Goal: Task Accomplishment & Management: Use online tool/utility

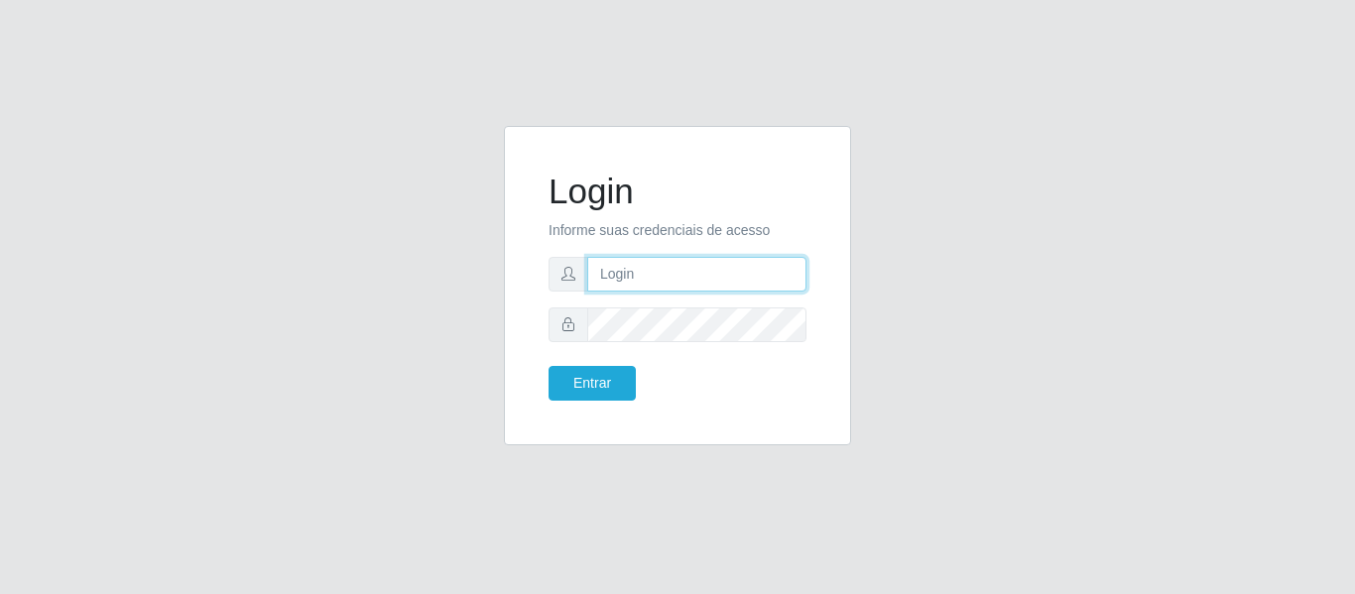
click at [692, 289] on input "text" at bounding box center [696, 274] width 219 height 35
type input "[PERSON_NAME][EMAIL_ADDRESS][DOMAIN_NAME]"
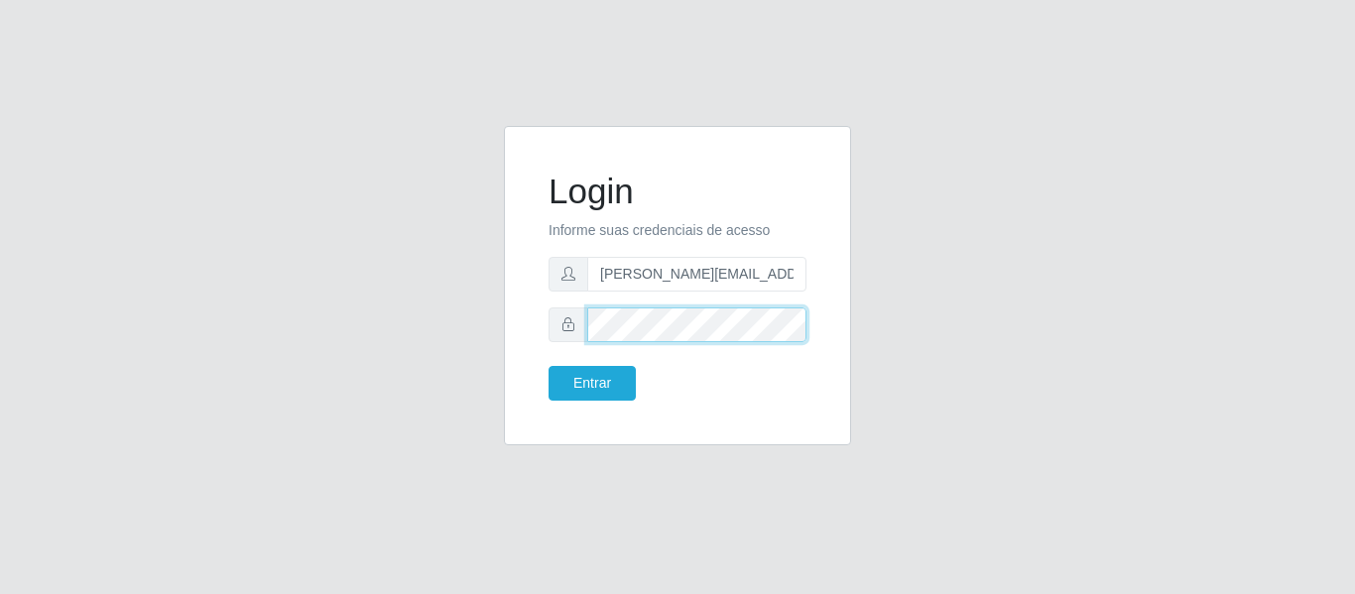
click at [549, 366] on button "Entrar" at bounding box center [592, 383] width 87 height 35
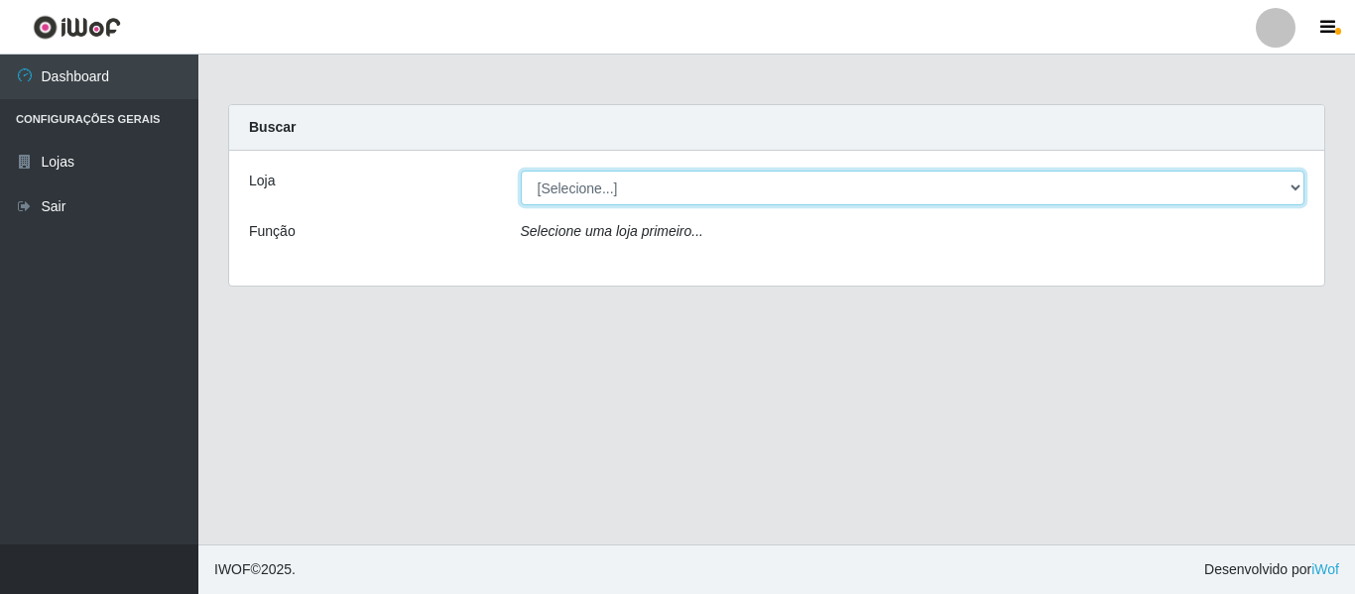
click at [709, 200] on select "[Selecione...] Hiper Queiroz - [GEOGRAPHIC_DATA]" at bounding box center [913, 188] width 785 height 35
select select "497"
click at [521, 171] on select "[Selecione...] Hiper Queiroz - [GEOGRAPHIC_DATA]" at bounding box center [913, 188] width 785 height 35
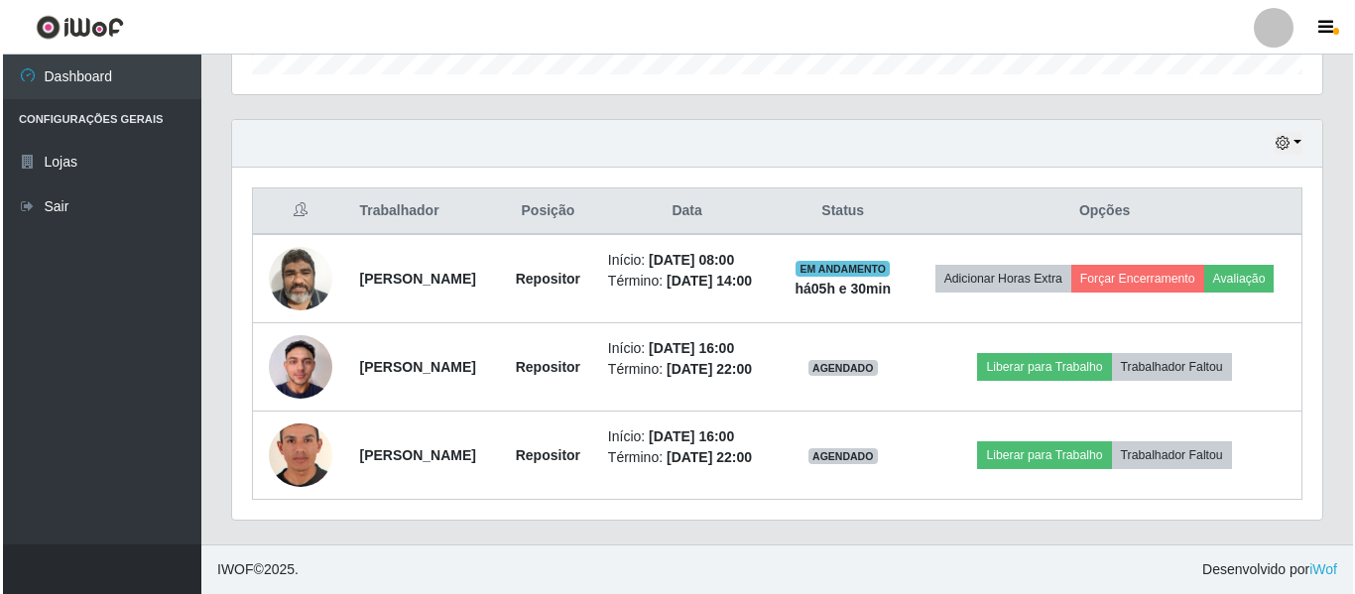
scroll to position [680, 0]
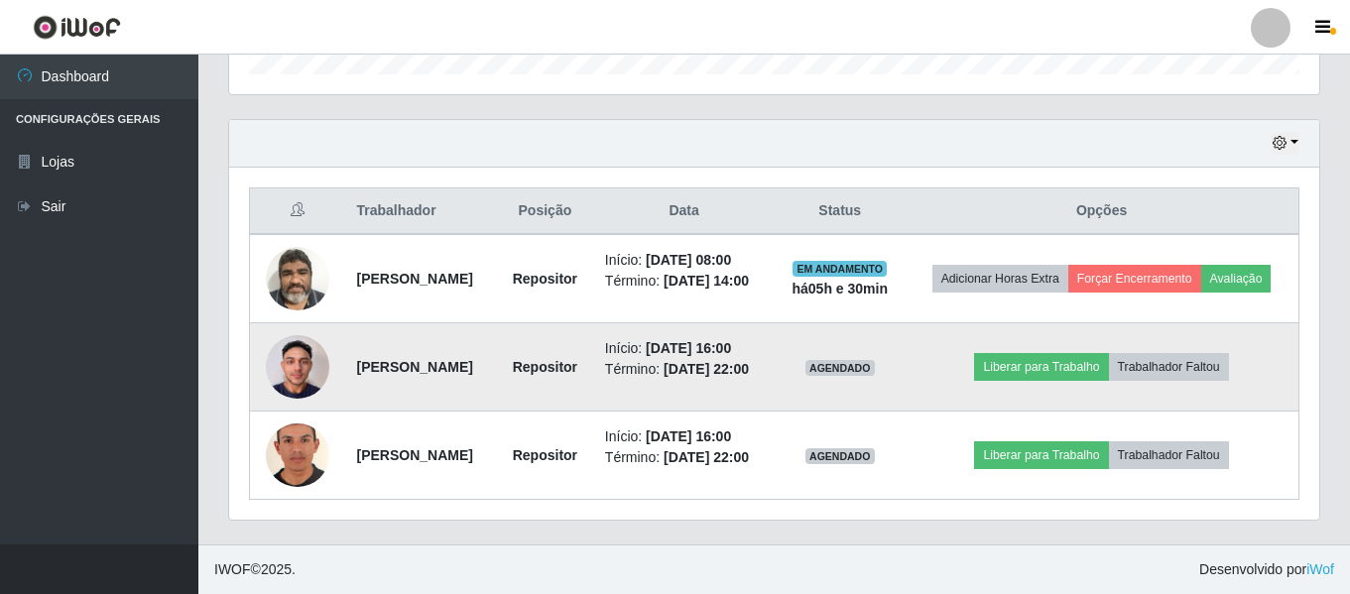
click at [282, 345] on img at bounding box center [298, 366] width 64 height 84
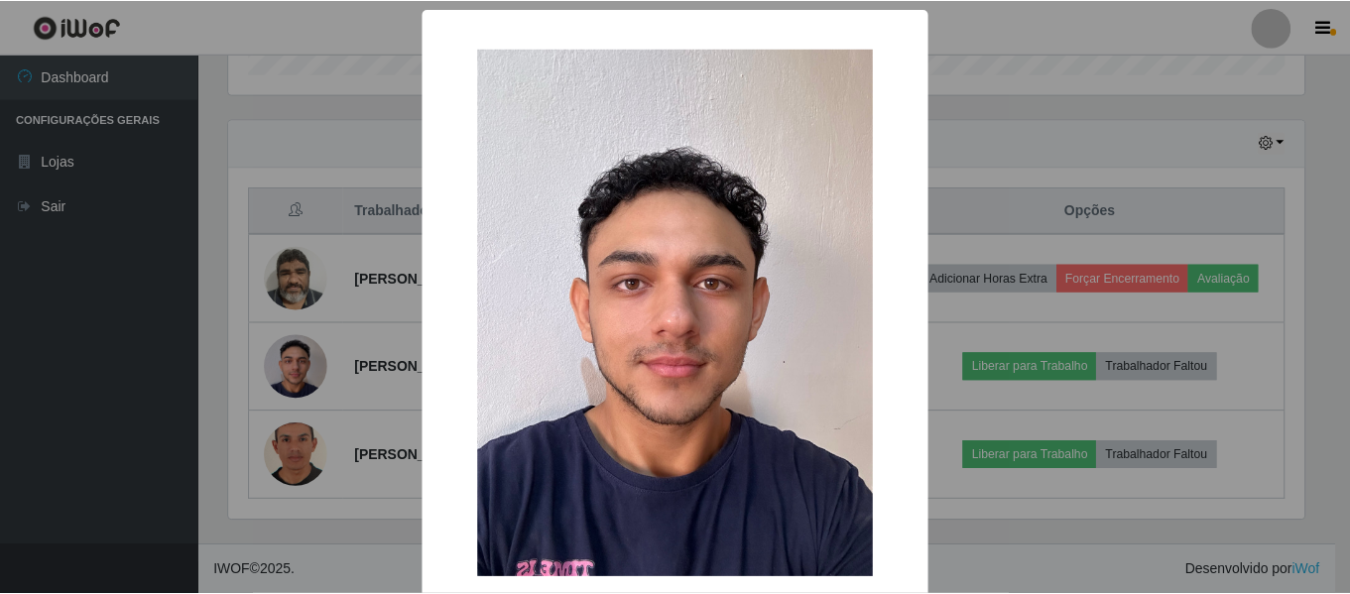
scroll to position [412, 1081]
click at [237, 356] on div "× OK Cancel" at bounding box center [677, 297] width 1355 height 594
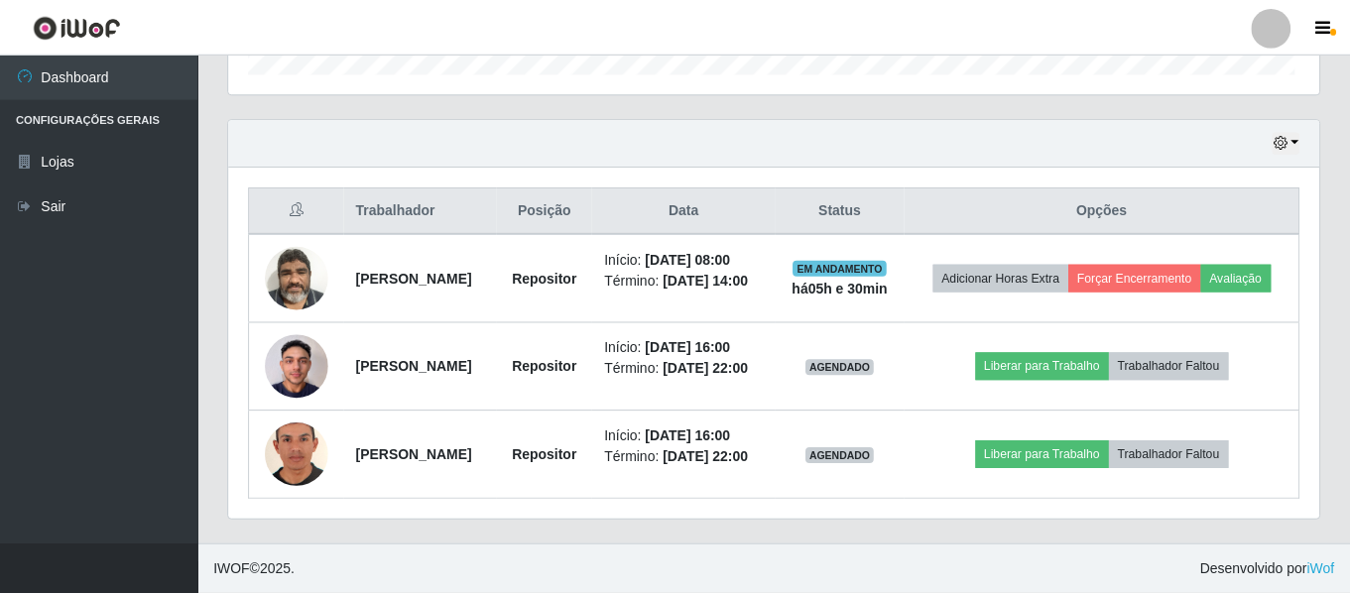
scroll to position [412, 1091]
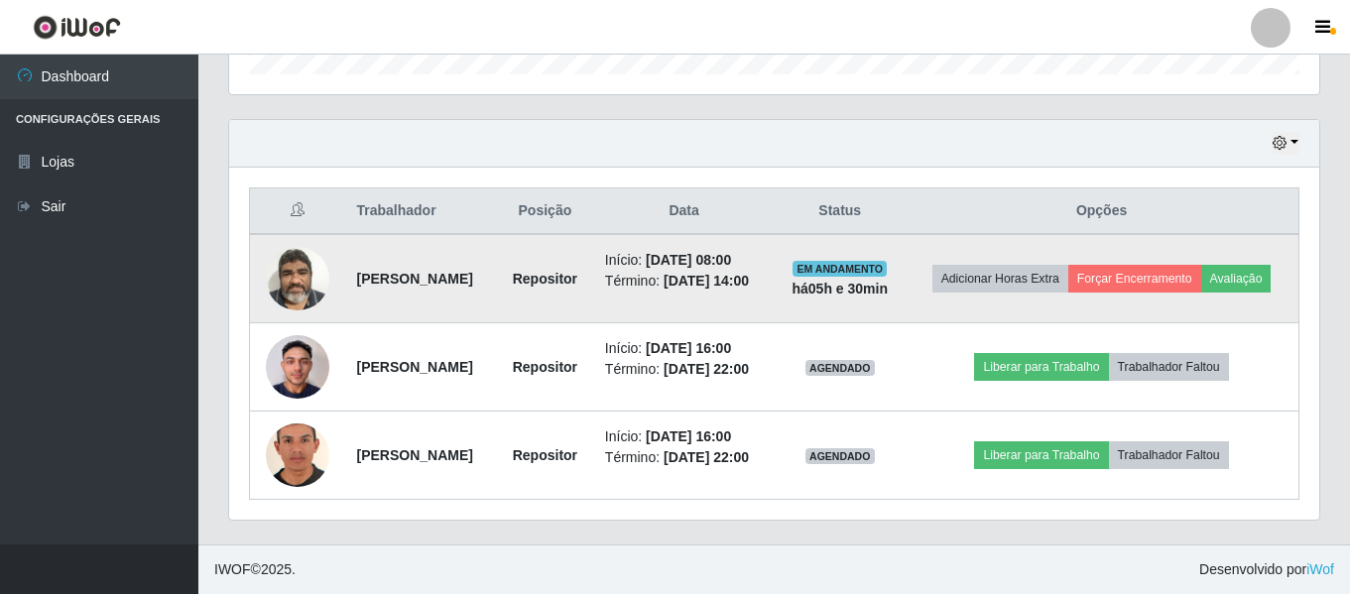
click at [275, 251] on img at bounding box center [298, 278] width 64 height 84
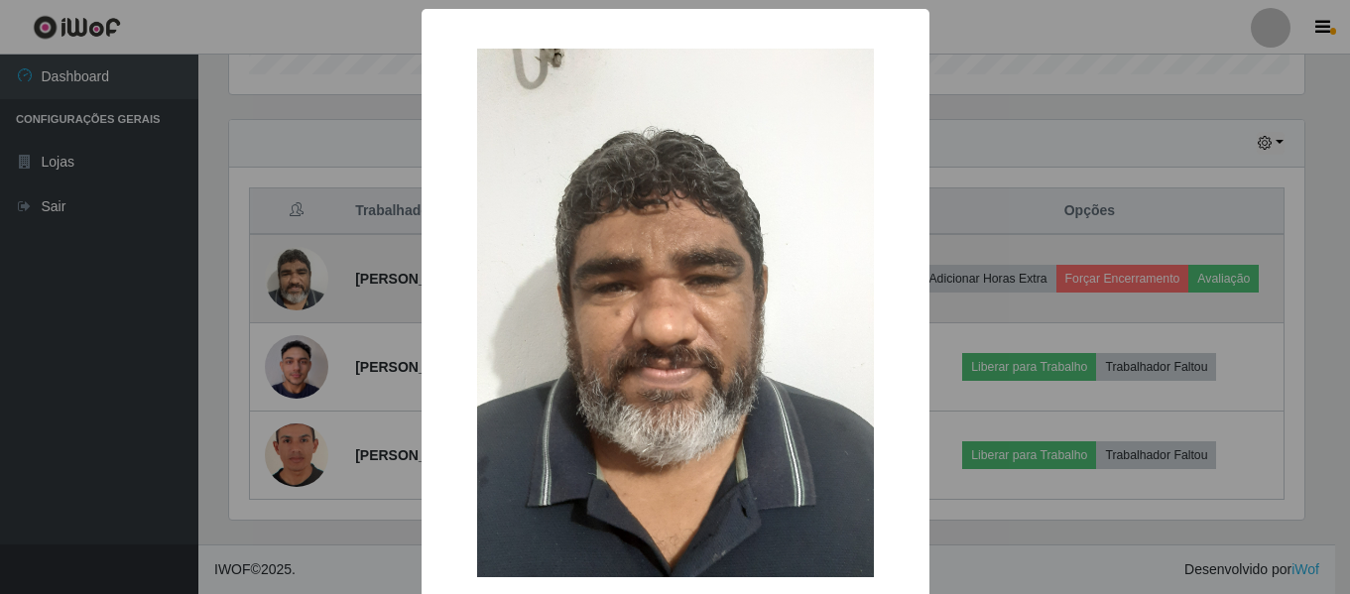
scroll to position [412, 1081]
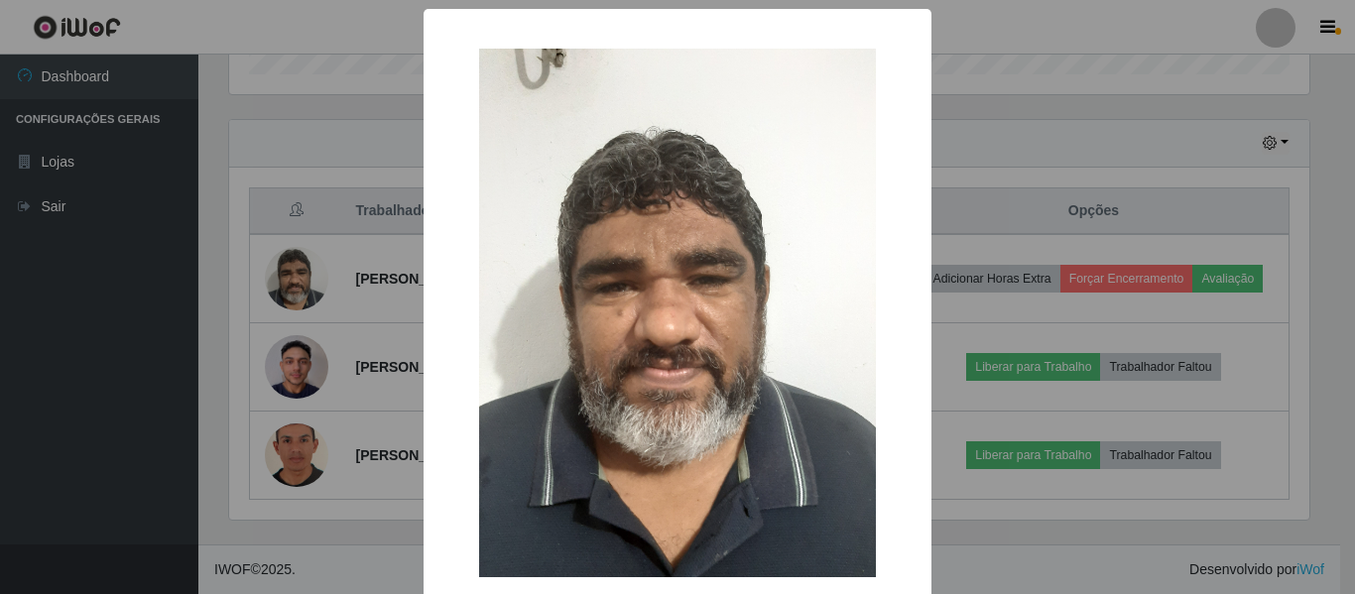
click at [279, 67] on div "× OK Cancel" at bounding box center [677, 297] width 1355 height 594
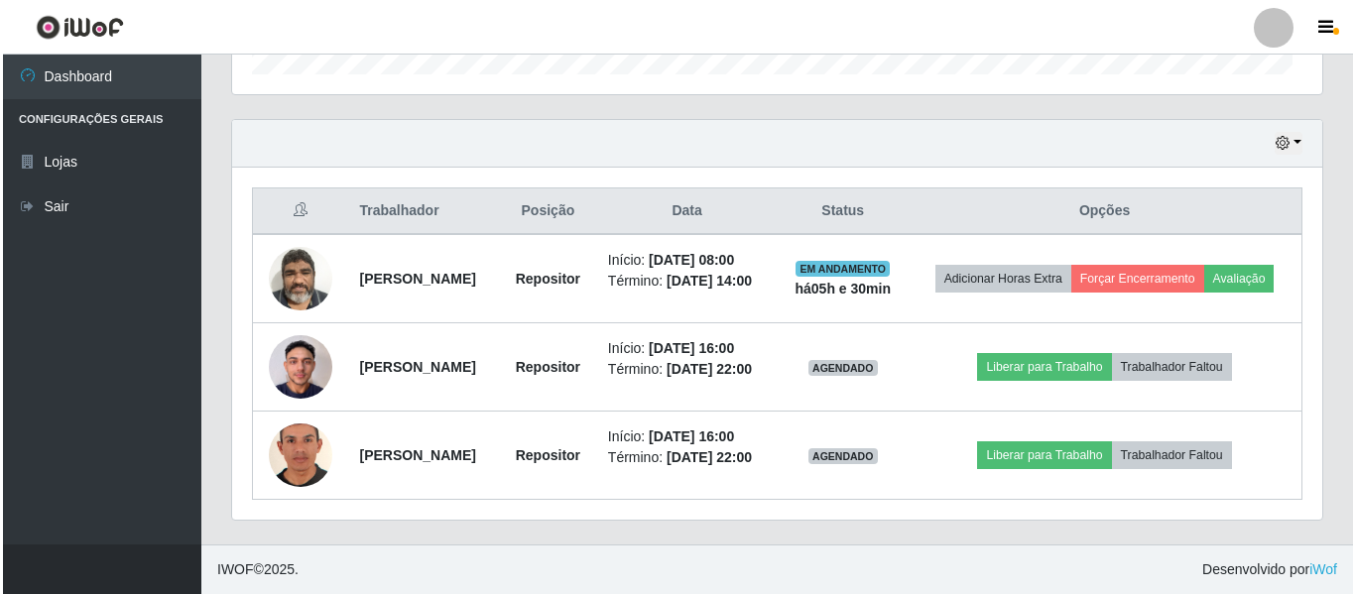
scroll to position [412, 1091]
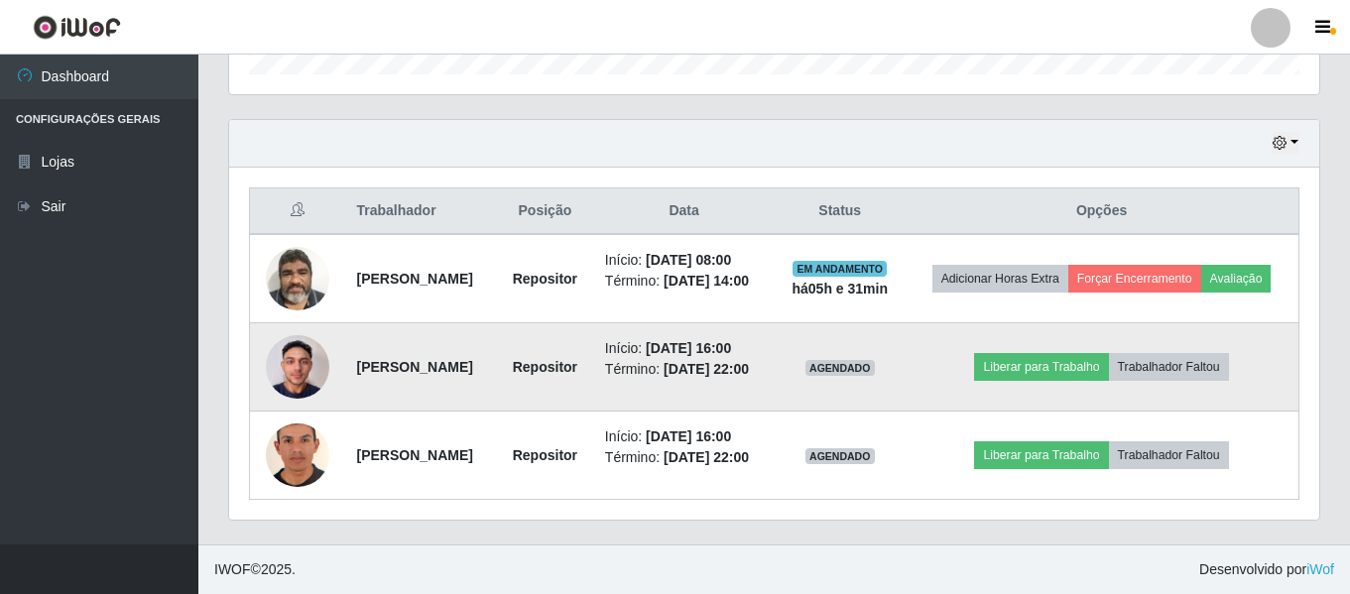
drag, startPoint x: 786, startPoint y: 316, endPoint x: 823, endPoint y: 320, distance: 36.9
click at [764, 338] on li "Início: [DATE] 16:00" at bounding box center [684, 348] width 159 height 21
click at [764, 364] on li "Término: [DATE] 22:00" at bounding box center [684, 369] width 159 height 21
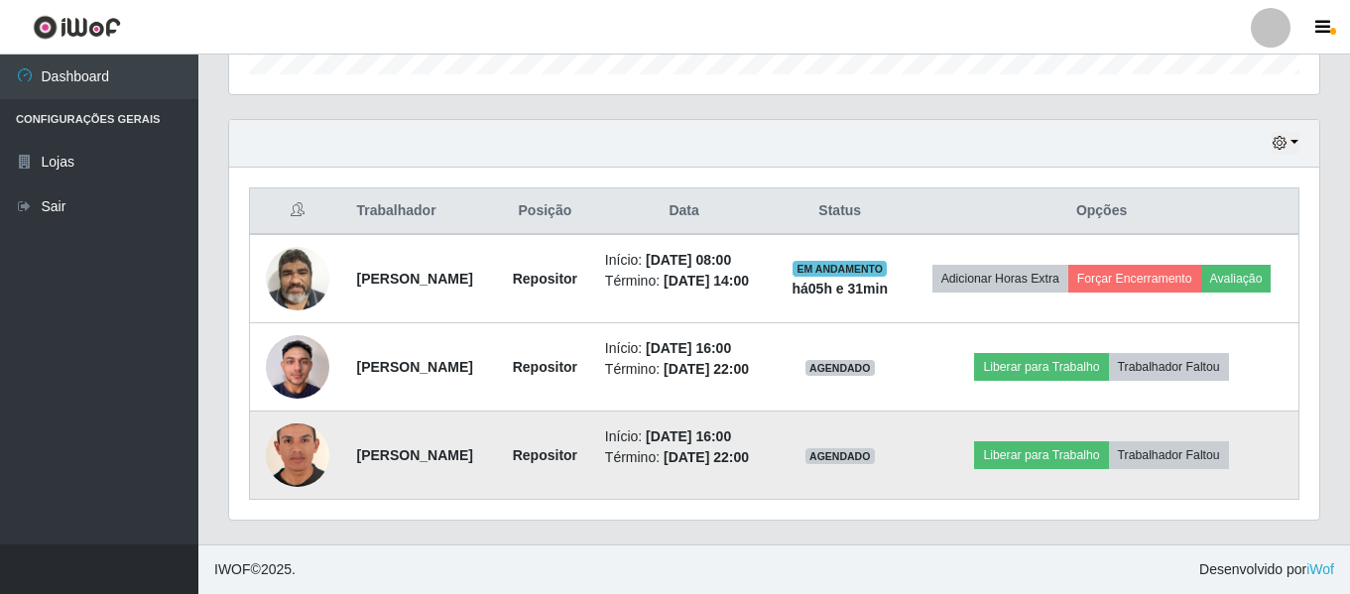
drag, startPoint x: 779, startPoint y: 415, endPoint x: 820, endPoint y: 417, distance: 40.7
click at [764, 427] on li "Início: [DATE] 16:00" at bounding box center [684, 437] width 159 height 21
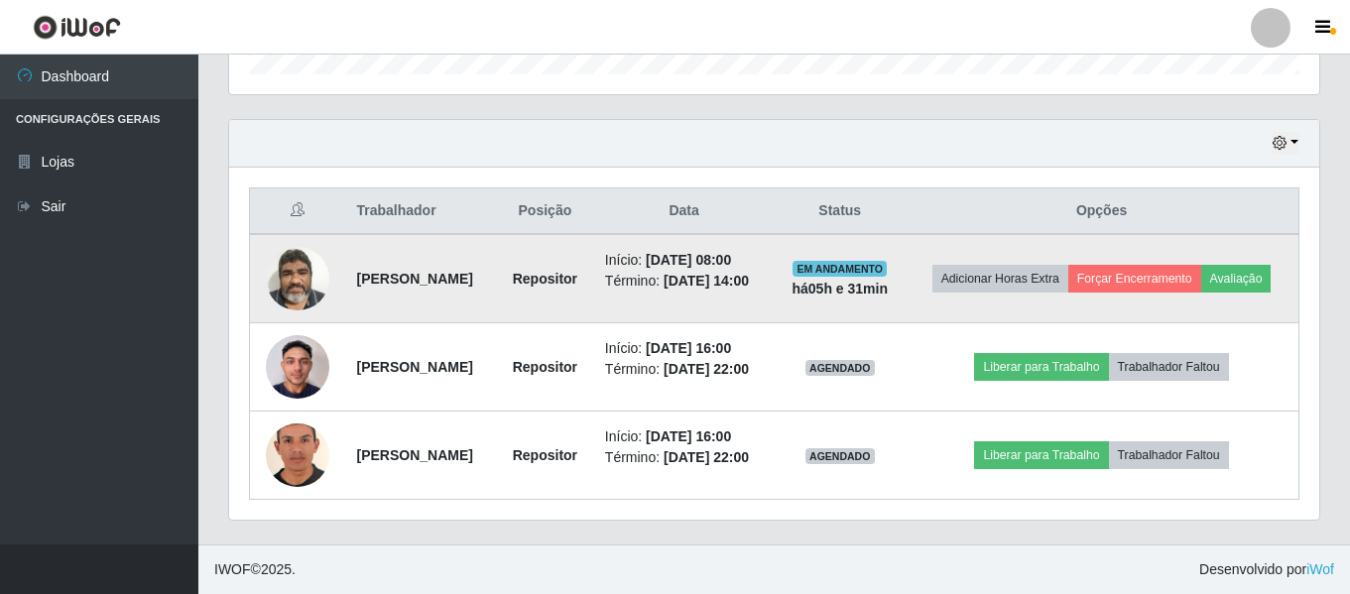
click at [286, 262] on img at bounding box center [298, 278] width 64 height 84
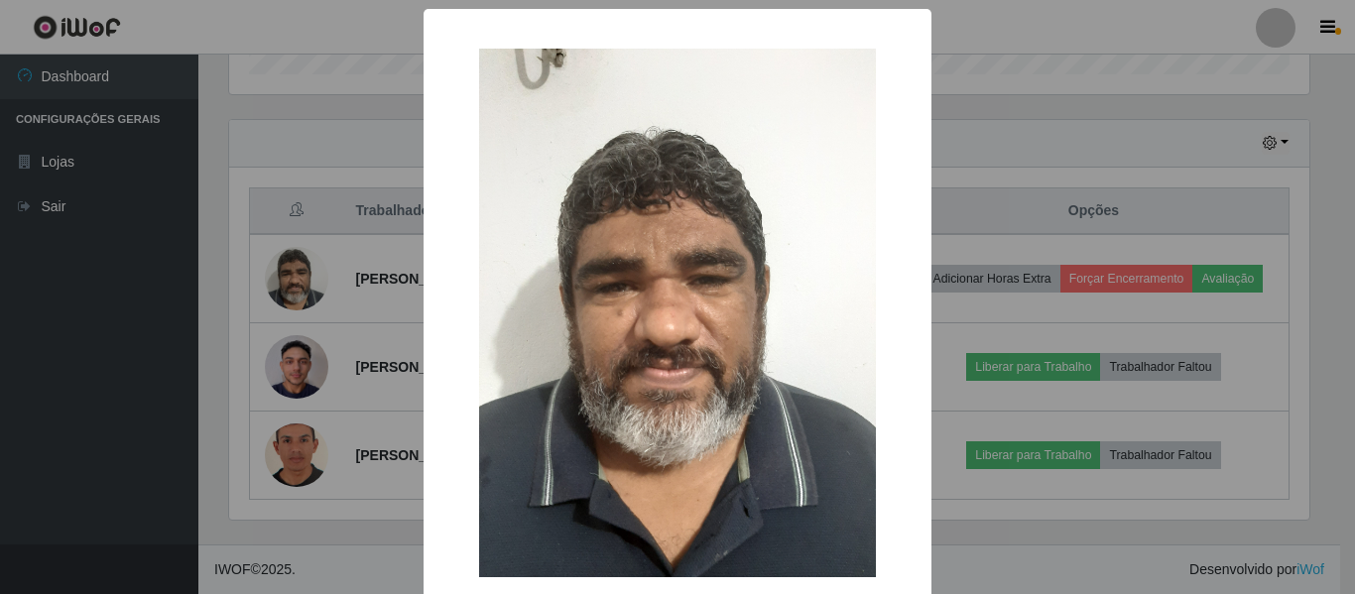
click at [1020, 78] on div "× OK Cancel" at bounding box center [677, 297] width 1355 height 594
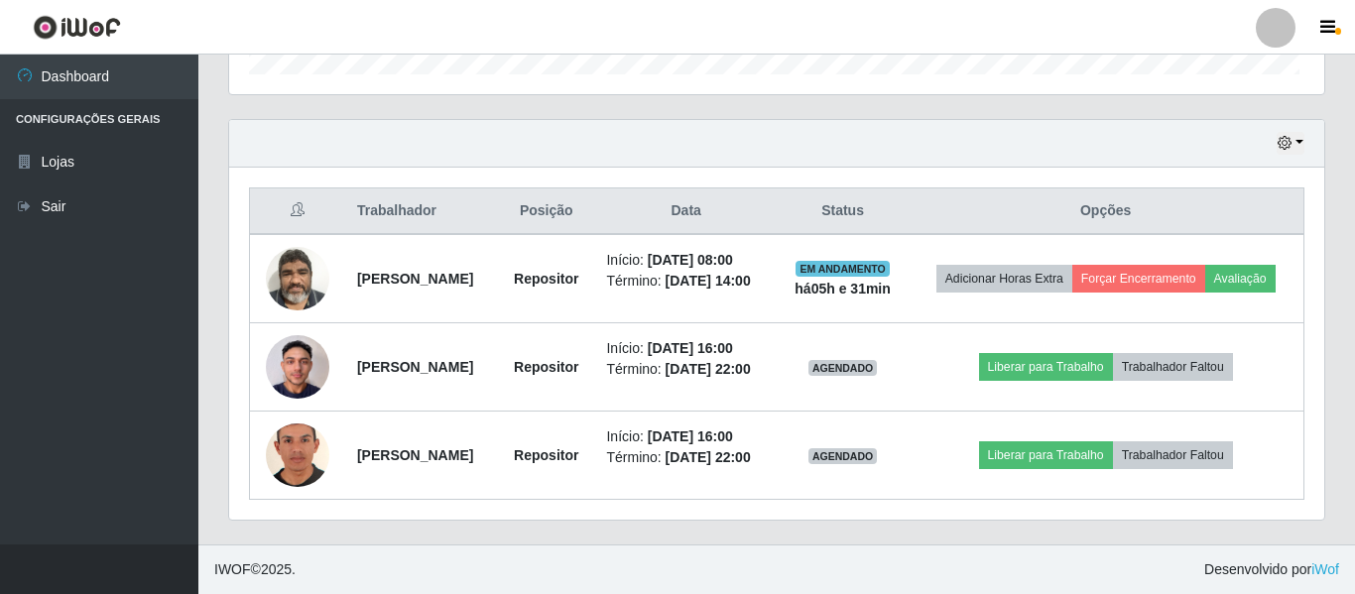
scroll to position [412, 1091]
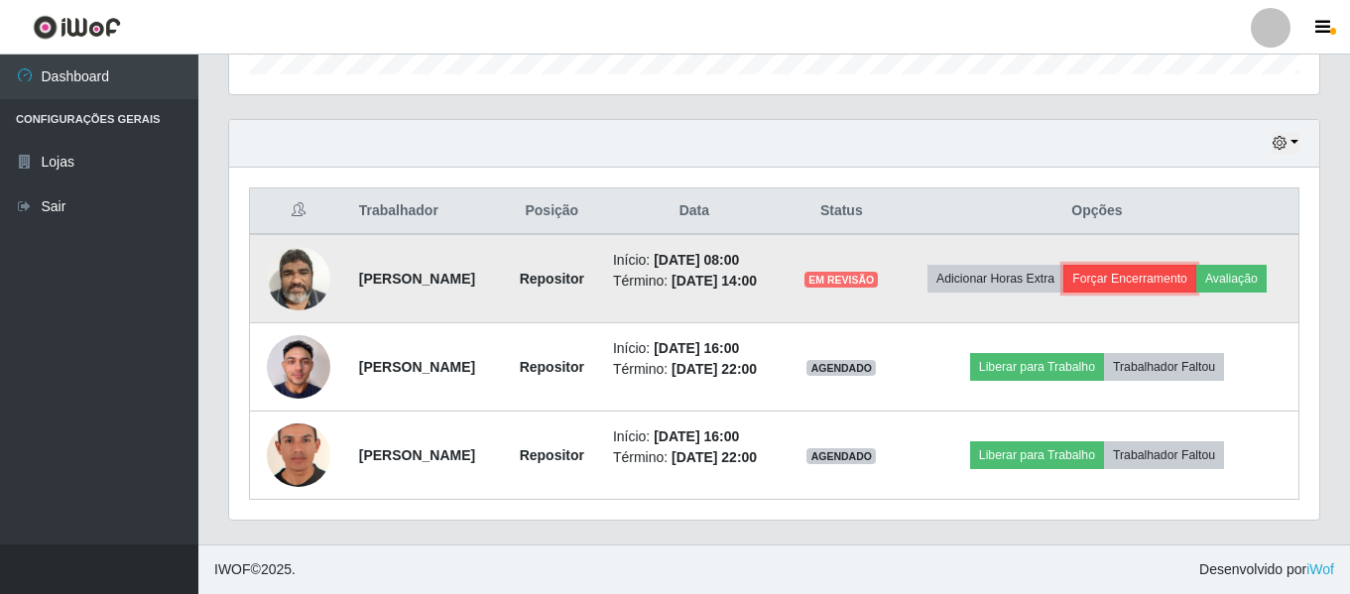
click at [1187, 265] on button "Forçar Encerramento" at bounding box center [1130, 279] width 133 height 28
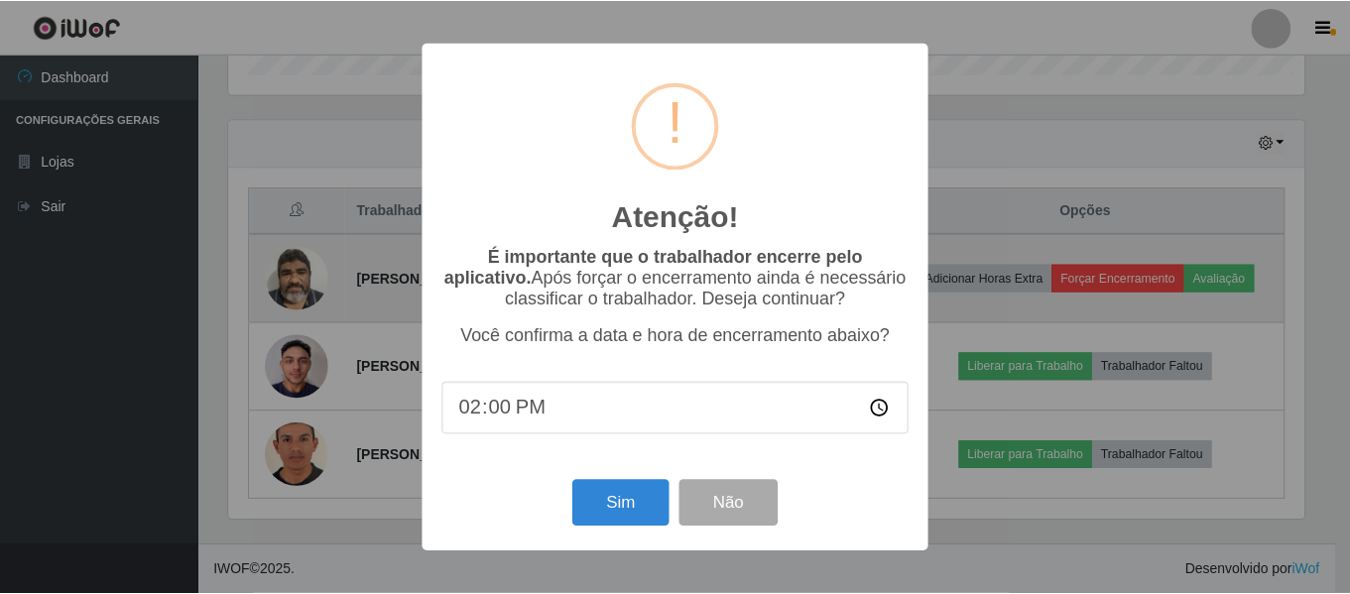
scroll to position [412, 1081]
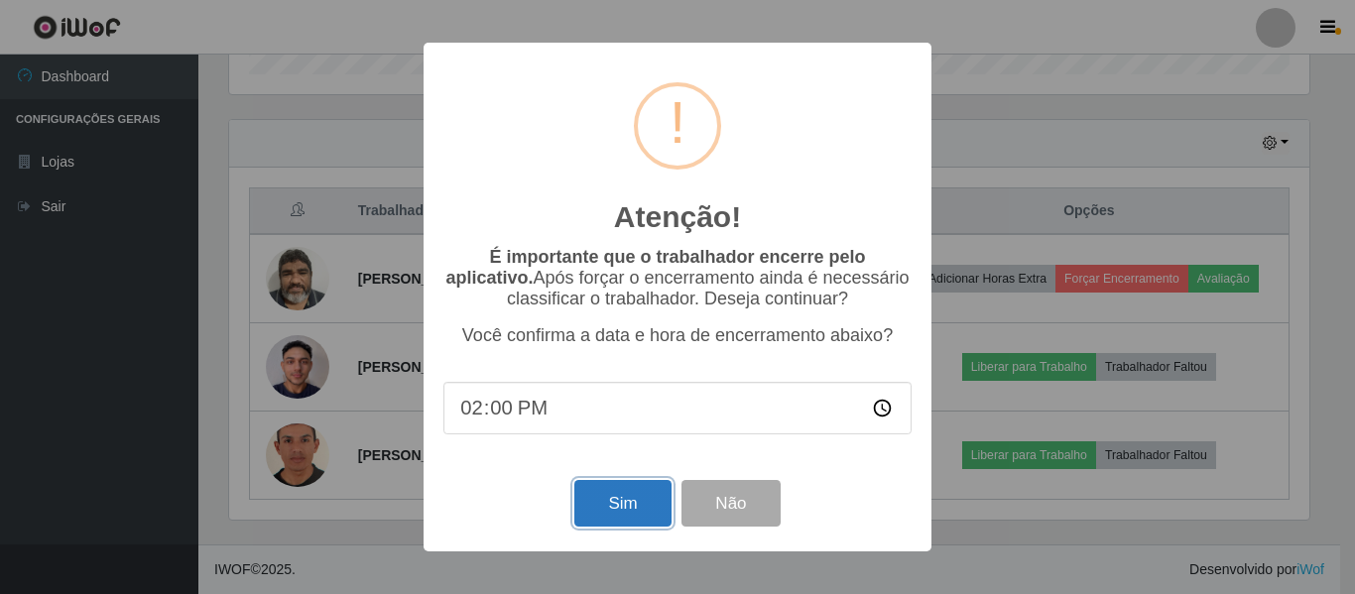
click at [621, 500] on button "Sim" at bounding box center [623, 503] width 96 height 47
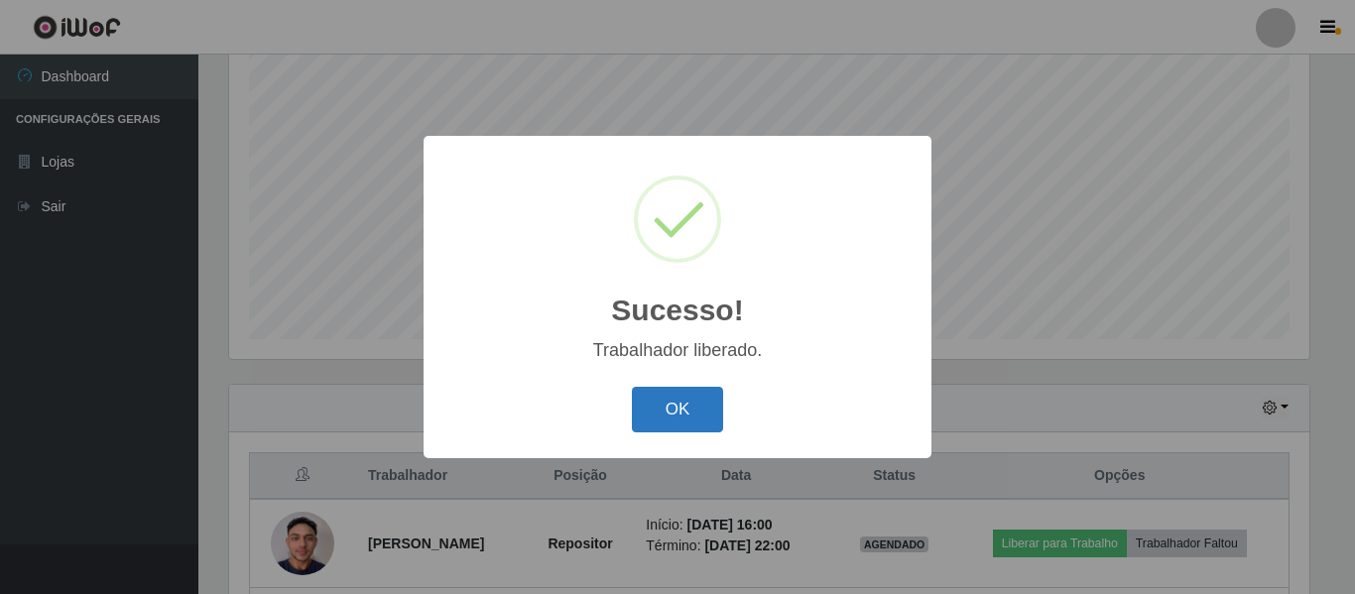
click at [659, 421] on button "OK" at bounding box center [678, 410] width 92 height 47
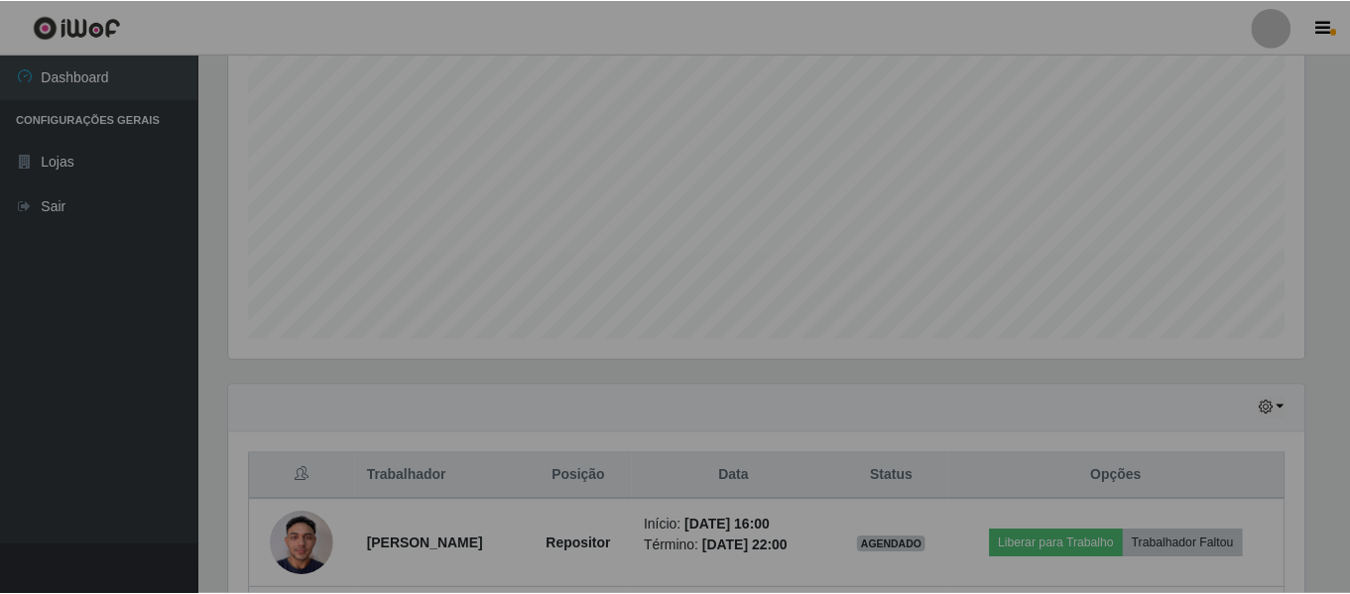
scroll to position [412, 1091]
